Goal: Entertainment & Leisure: Browse casually

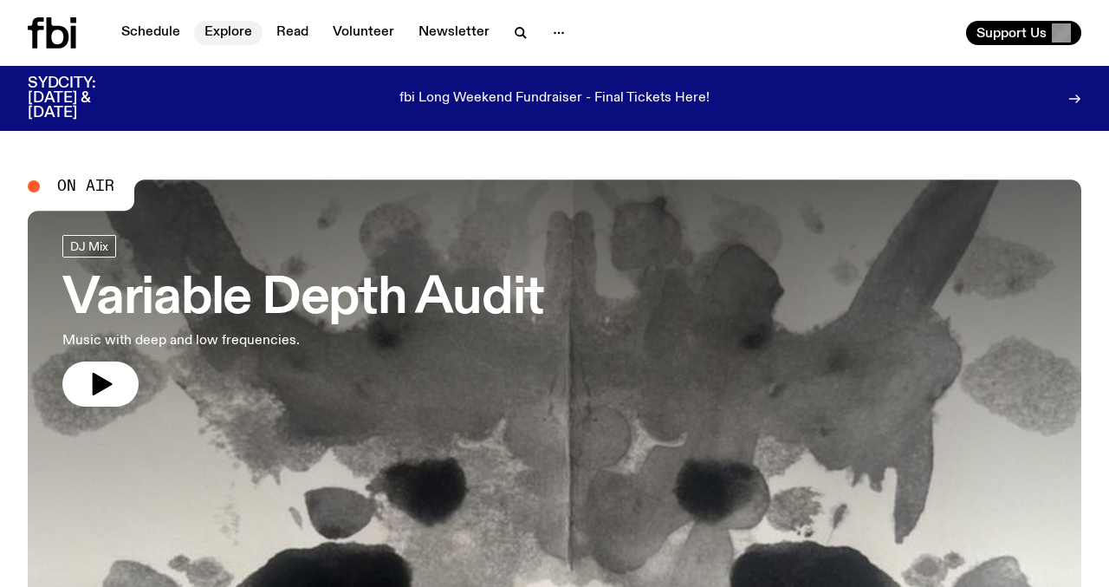
click at [232, 36] on link "Explore" at bounding box center [228, 33] width 68 height 24
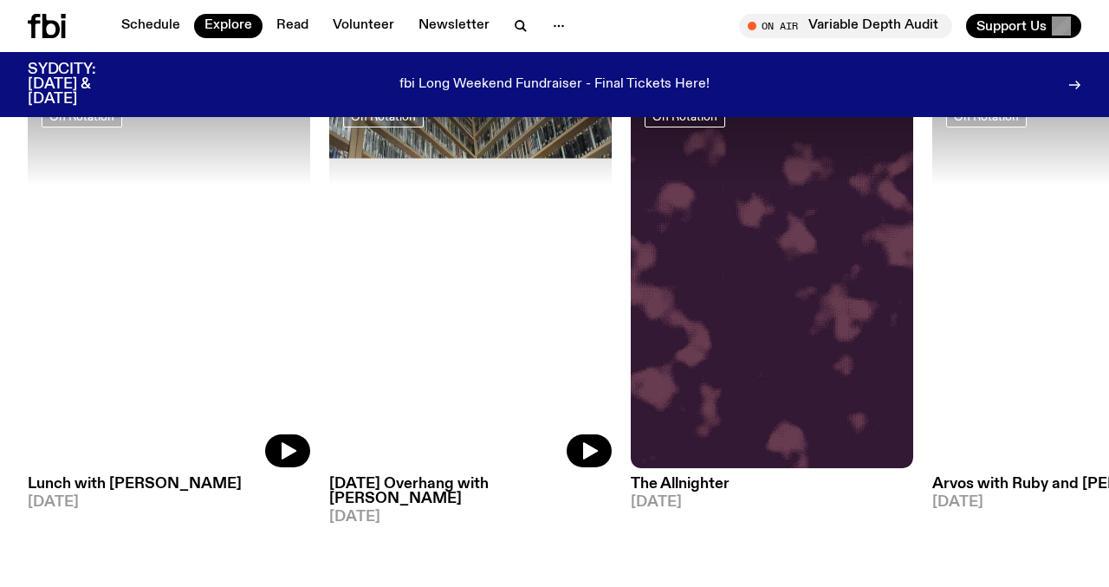
scroll to position [821, 0]
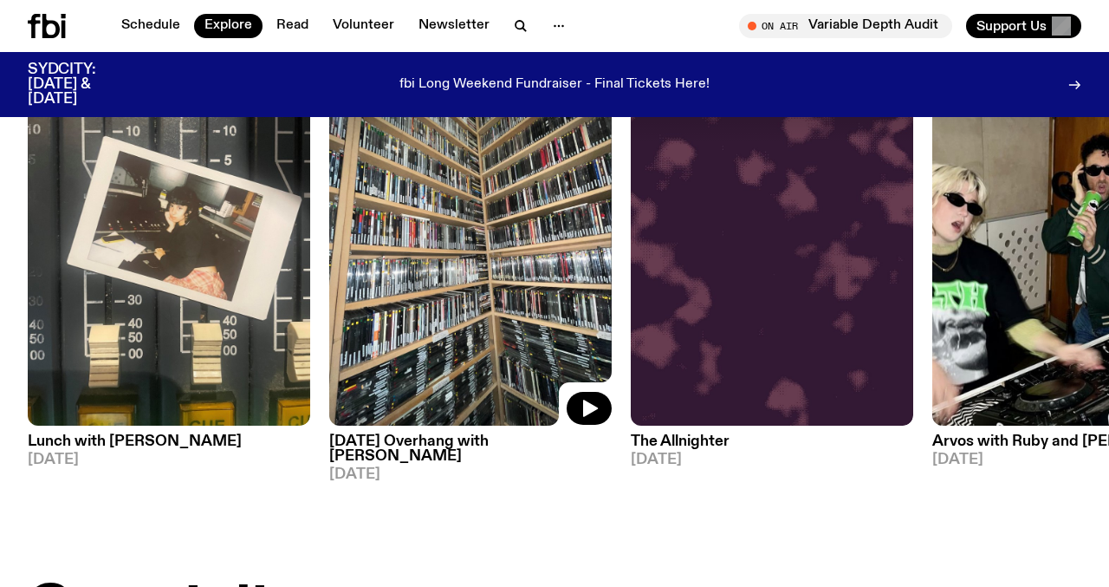
click at [400, 343] on img at bounding box center [470, 237] width 283 height 377
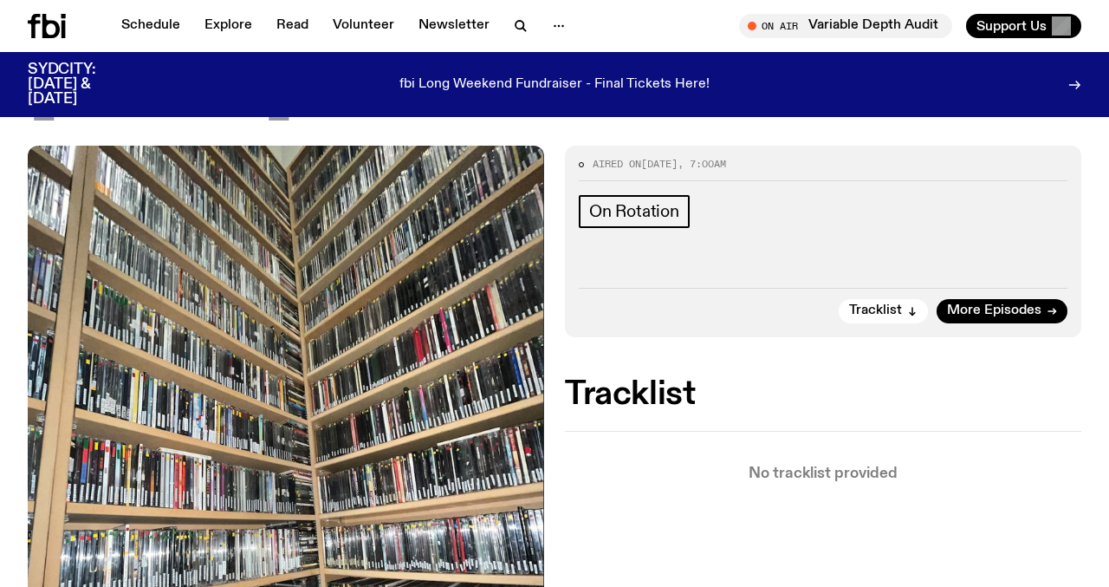
scroll to position [300, 0]
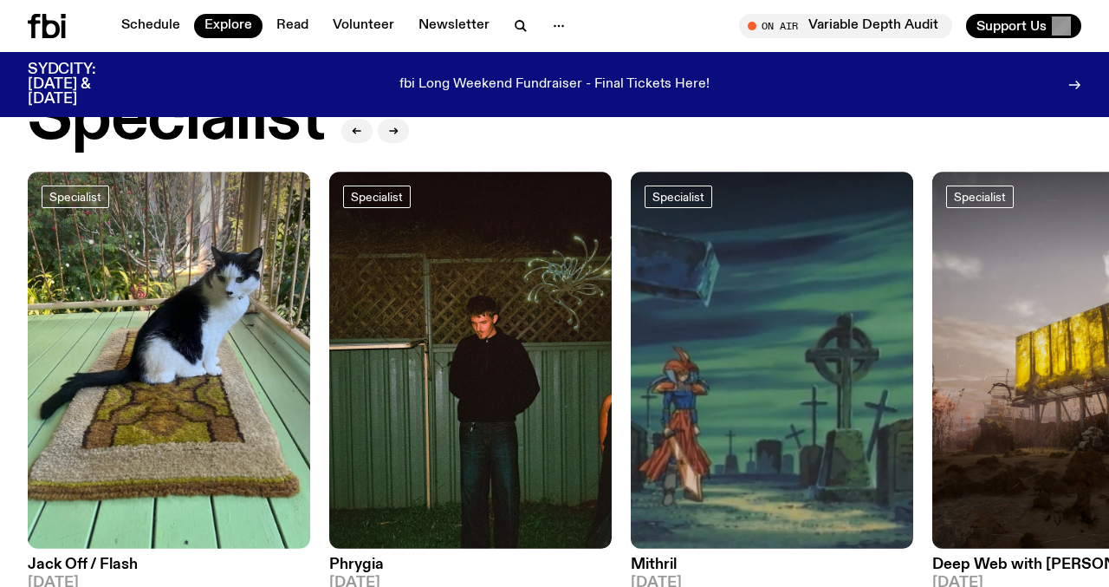
scroll to position [1353, 0]
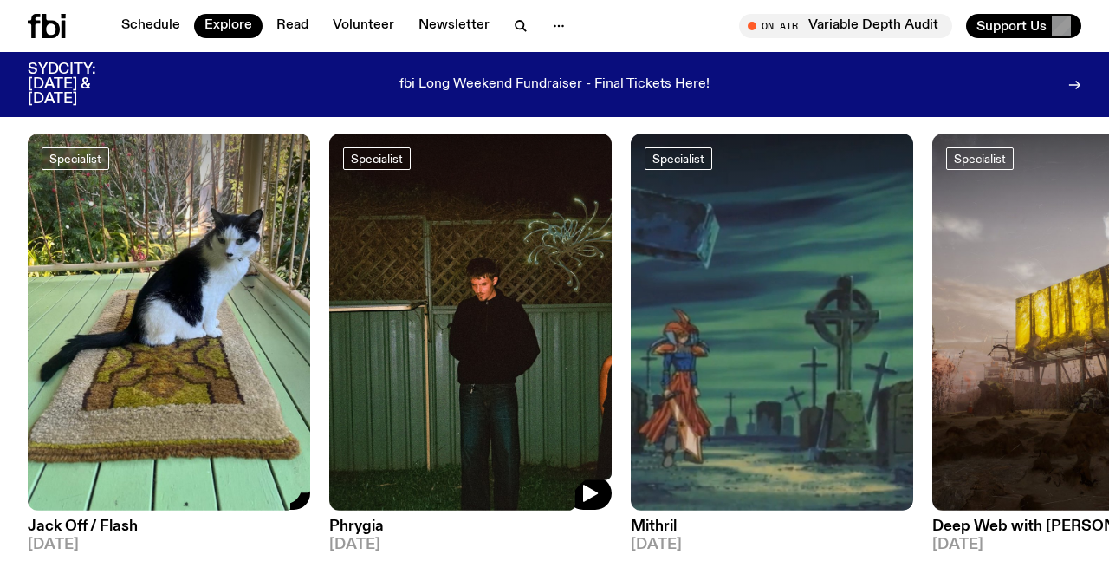
click at [392, 335] on img at bounding box center [470, 321] width 283 height 377
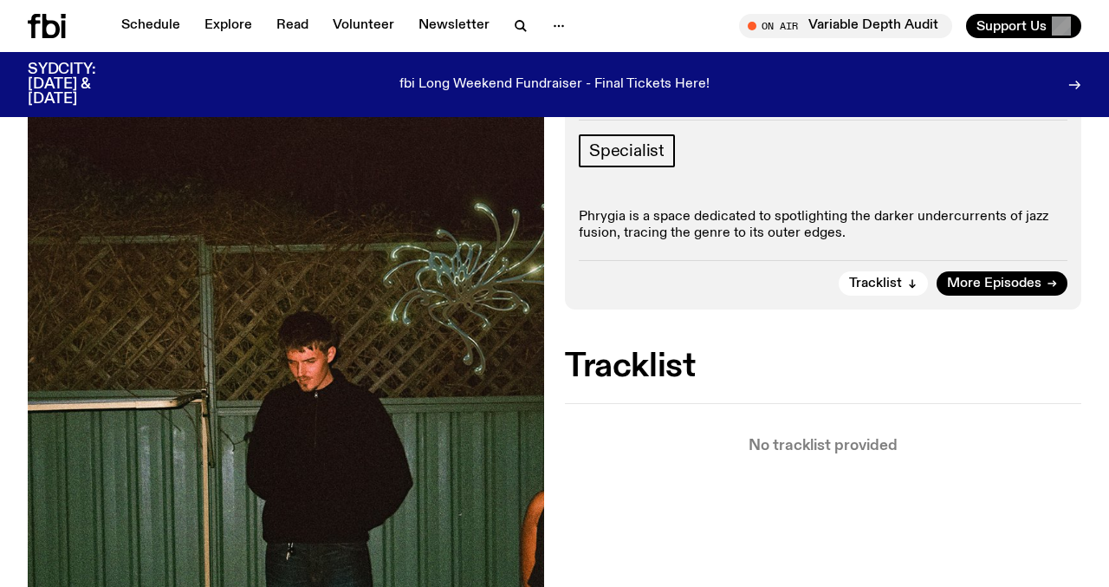
scroll to position [265, 0]
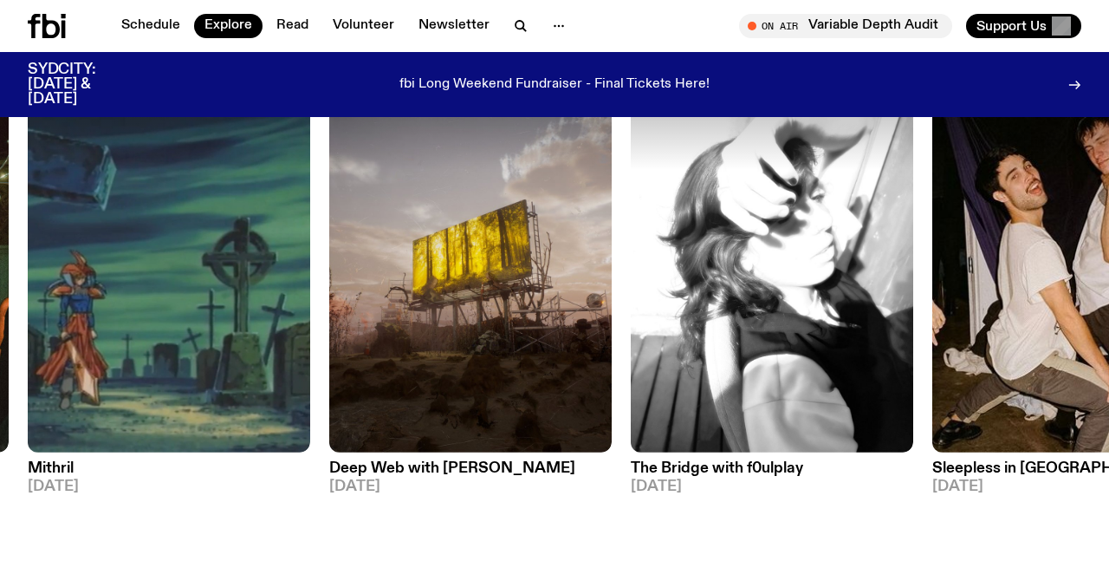
scroll to position [1439, 0]
